Goal: Task Accomplishment & Management: Use online tool/utility

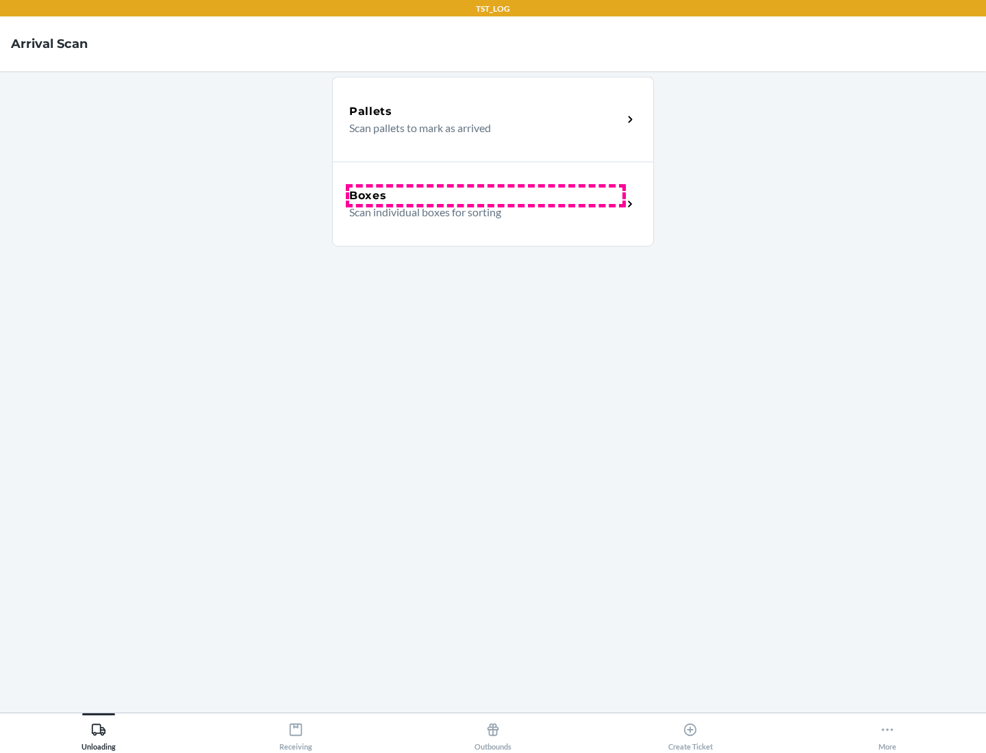
click at [485, 196] on div "Boxes" at bounding box center [485, 196] width 273 height 16
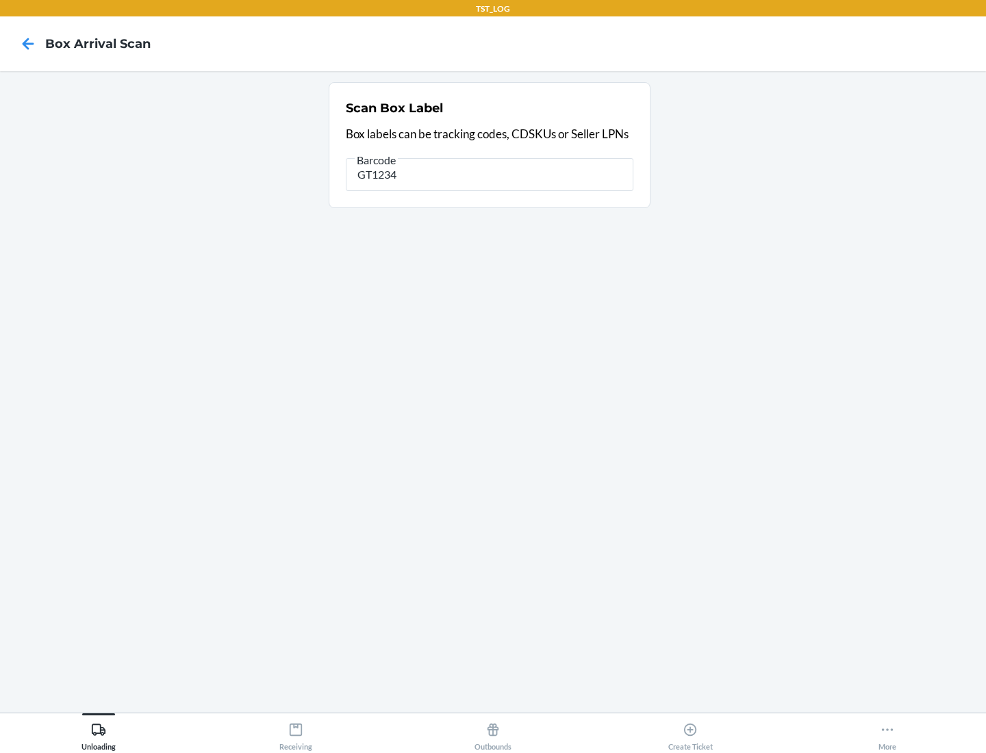
type input "GT1234"
